Goal: Book appointment/travel/reservation

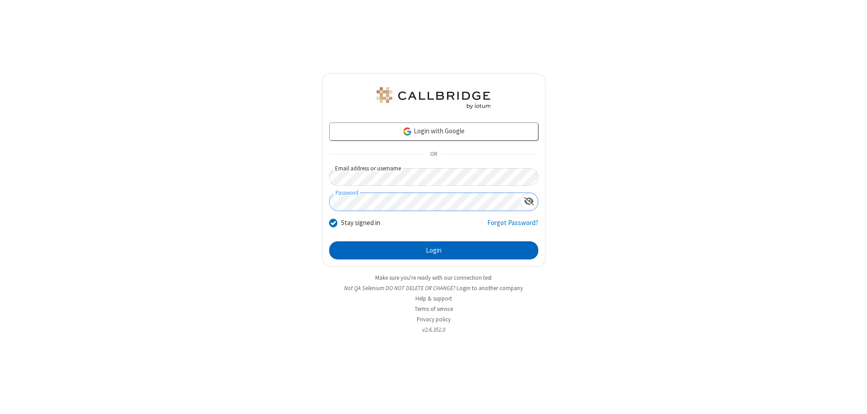
click at [434, 250] on button "Login" at bounding box center [433, 250] width 209 height 18
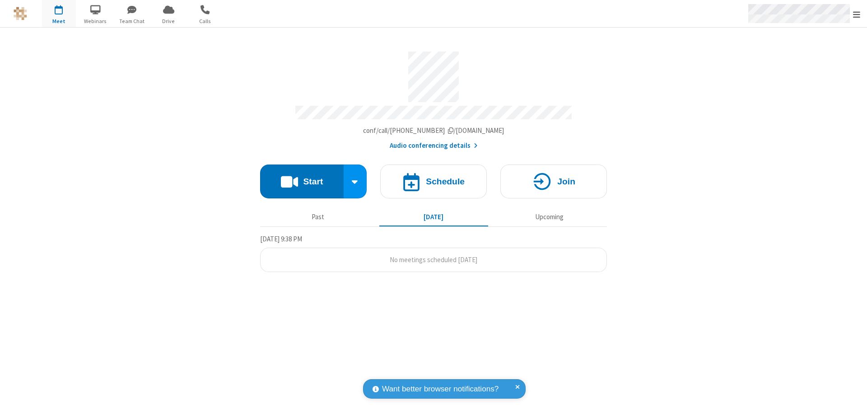
click at [857, 14] on span "Open menu" at bounding box center [856, 14] width 7 height 9
click at [59, 14] on span "button" at bounding box center [59, 9] width 34 height 15
click at [434, 177] on h4 "Schedule" at bounding box center [445, 181] width 39 height 9
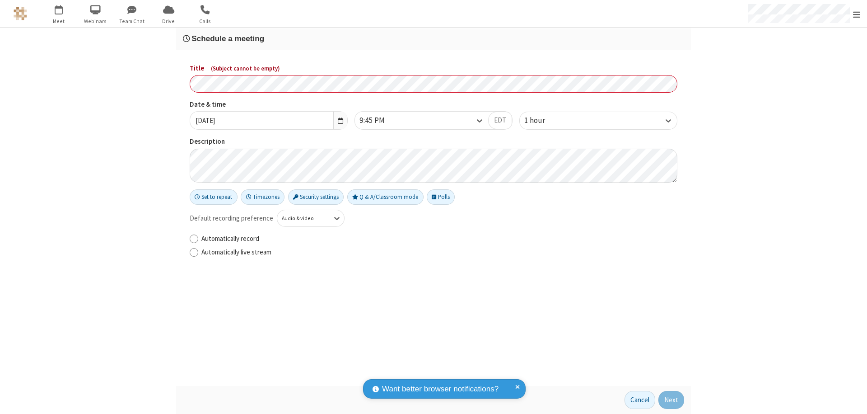
click at [434, 38] on h3 "Schedule a meeting" at bounding box center [433, 38] width 501 height 9
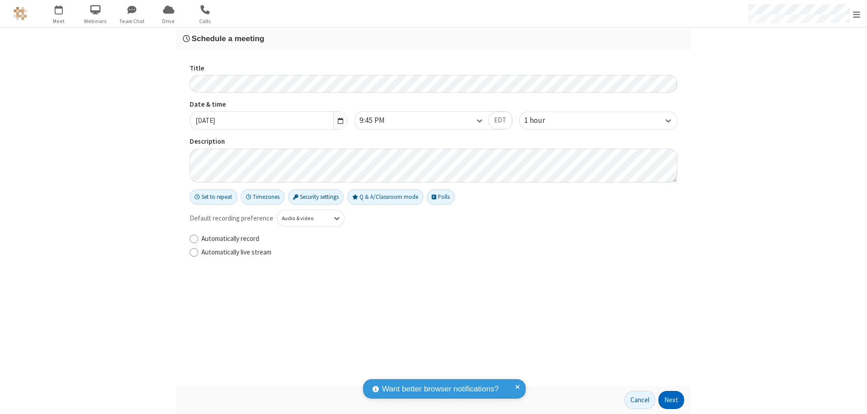
click at [672, 400] on button "Next" at bounding box center [671, 400] width 26 height 18
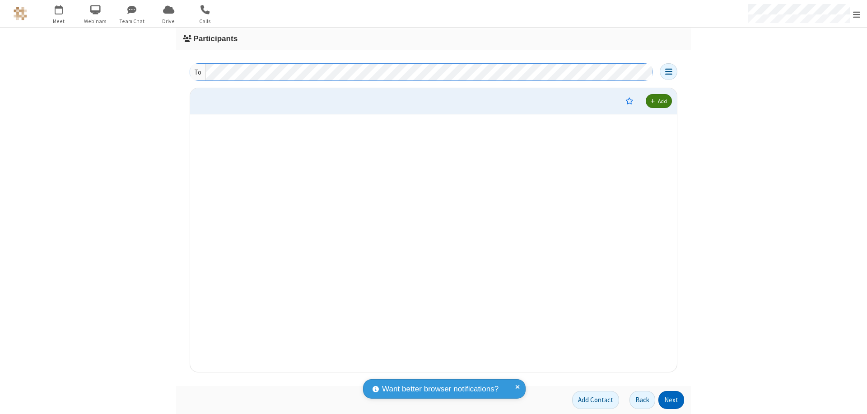
click at [672, 400] on button "Next" at bounding box center [671, 400] width 26 height 18
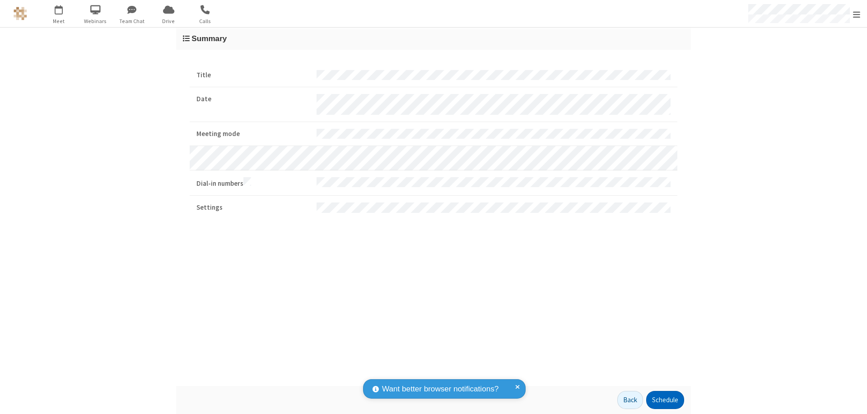
click at [665, 400] on button "Schedule" at bounding box center [665, 400] width 38 height 18
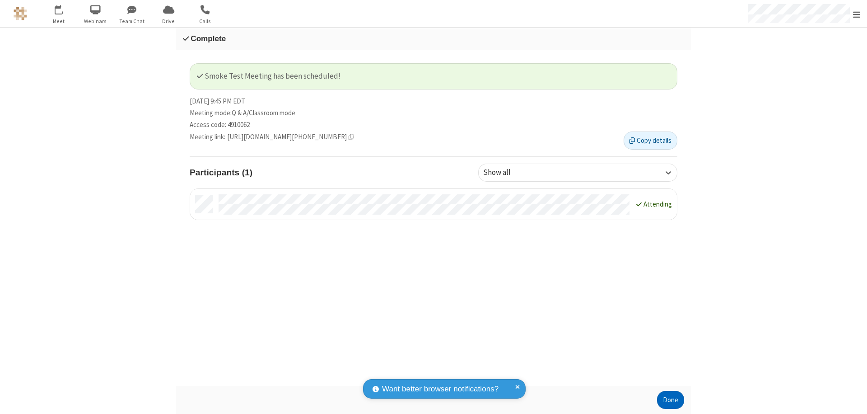
click at [671, 400] on button "Done" at bounding box center [670, 400] width 27 height 18
